Goal: Task Accomplishment & Management: Manage account settings

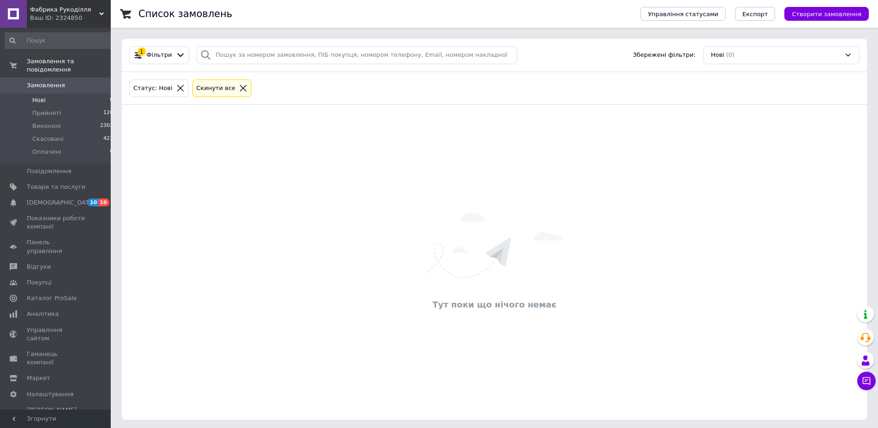
click at [56, 81] on span "Замовлення" at bounding box center [46, 85] width 38 height 8
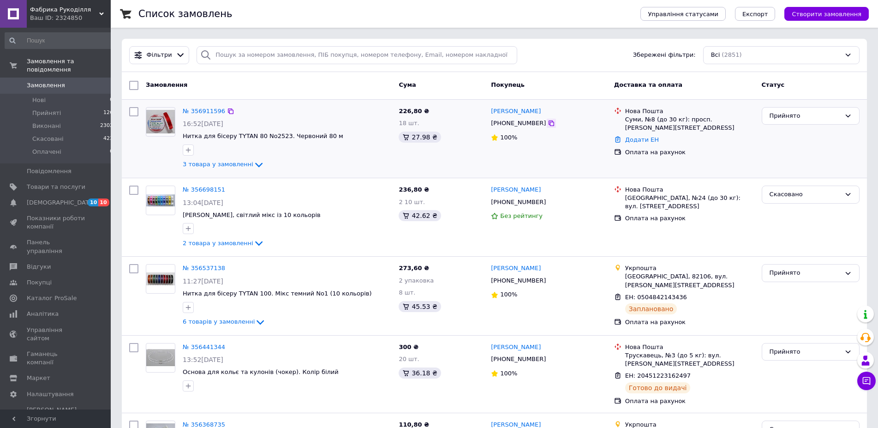
click at [547, 124] on icon at bounding box center [550, 122] width 7 height 7
click at [637, 140] on link "Додати ЕН" at bounding box center [642, 139] width 34 height 7
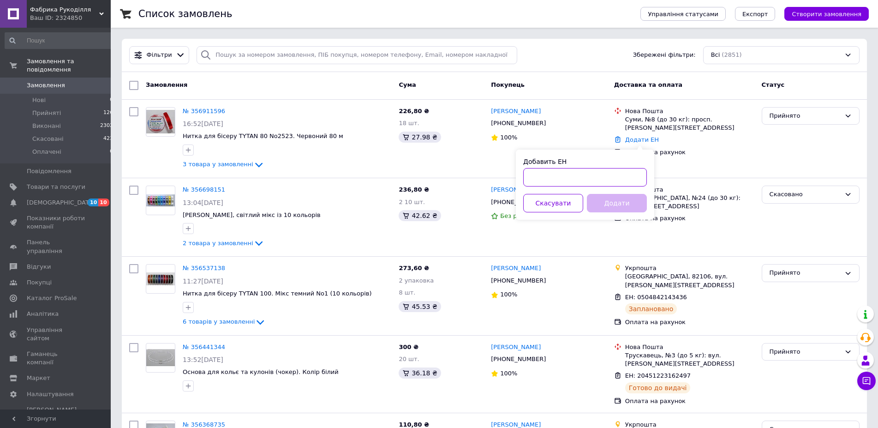
paste input "20451225321321"
type input "20451225321321"
click at [616, 210] on button "Додати" at bounding box center [617, 203] width 60 height 18
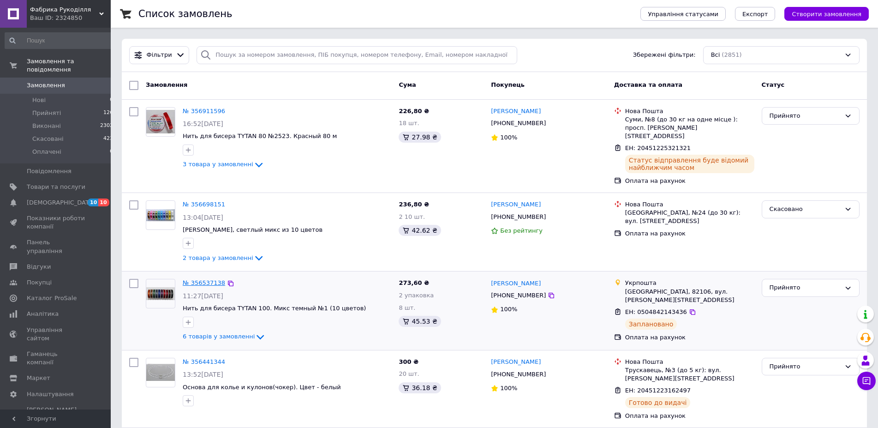
click at [201, 279] on link "№ 356537138" at bounding box center [204, 282] width 42 height 7
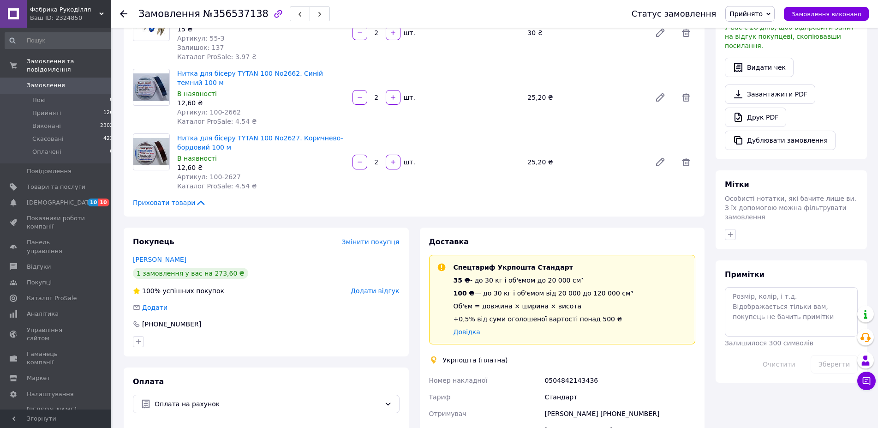
scroll to position [517, 0]
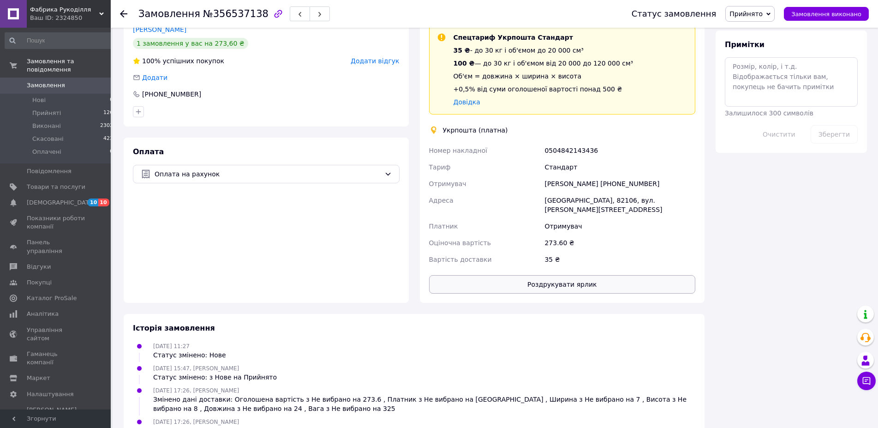
click at [570, 275] on button "Роздрукувати ярлик" at bounding box center [562, 284] width 267 height 18
